Goal: Task Accomplishment & Management: Use online tool/utility

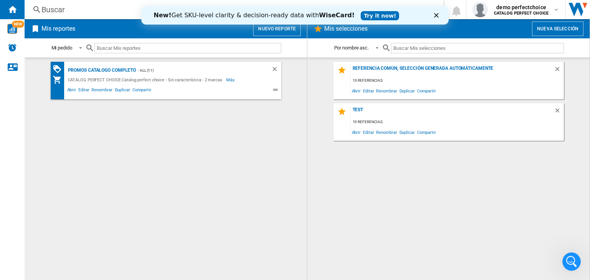
click at [438, 17] on polygon "Cerrar" at bounding box center [436, 15] width 5 height 5
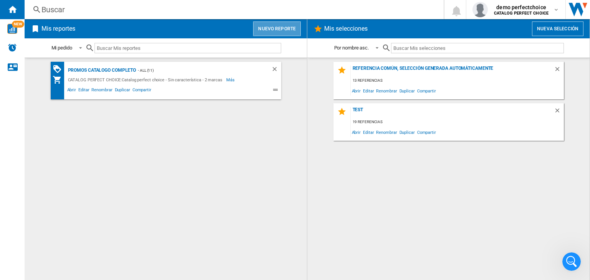
click at [291, 30] on button "Nuevo reporte" at bounding box center [277, 29] width 48 height 15
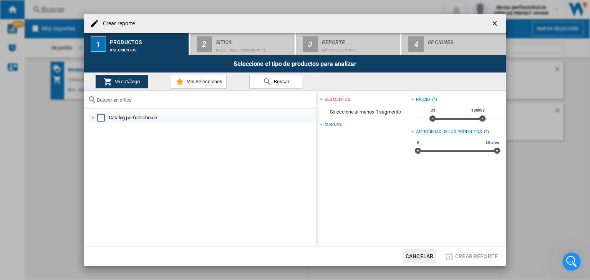
click at [96, 118] on div at bounding box center [93, 118] width 8 height 8
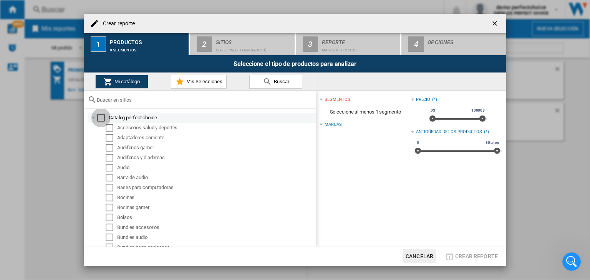
click at [97, 117] on div "Select" at bounding box center [101, 118] width 8 height 8
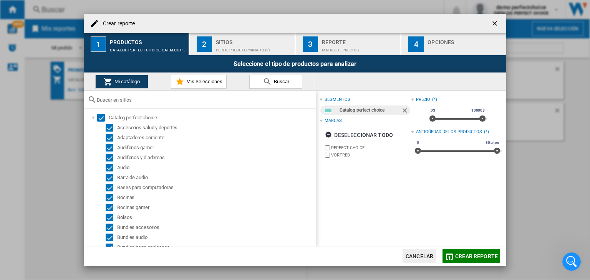
click at [463, 256] on span "Crear reporte" at bounding box center [476, 257] width 43 height 6
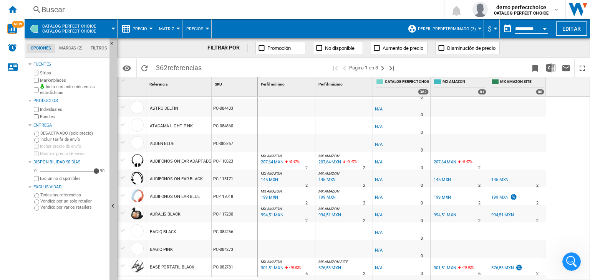
click at [449, 161] on div "207,64 MXN" at bounding box center [445, 162] width 23 height 5
click at [511, 11] on b "CATALOG PERFECT CHOICE" at bounding box center [521, 13] width 55 height 5
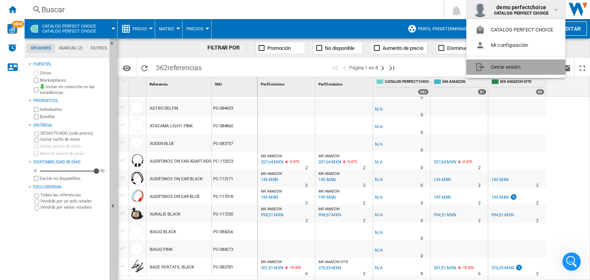
click at [514, 66] on button "Cerrar sesión" at bounding box center [515, 67] width 99 height 15
